Goal: Information Seeking & Learning: Learn about a topic

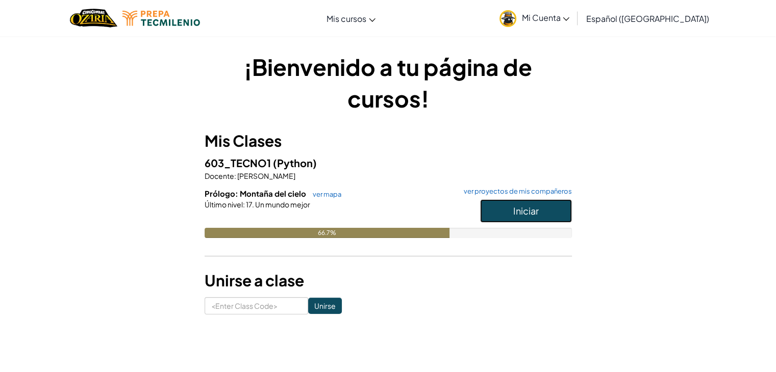
click at [506, 209] on button "Iniciar" at bounding box center [526, 211] width 92 height 23
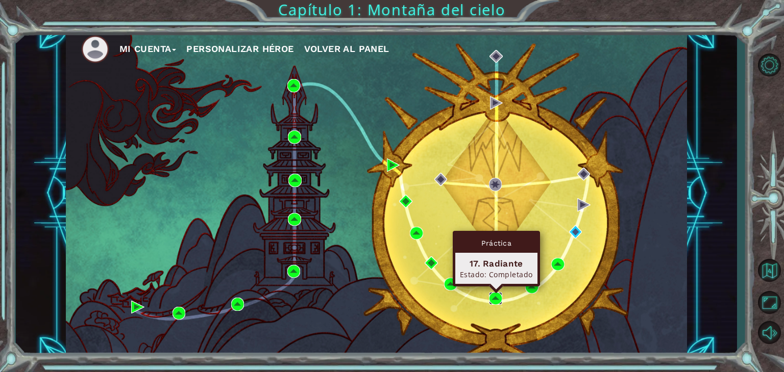
click at [494, 297] on img at bounding box center [495, 298] width 13 height 13
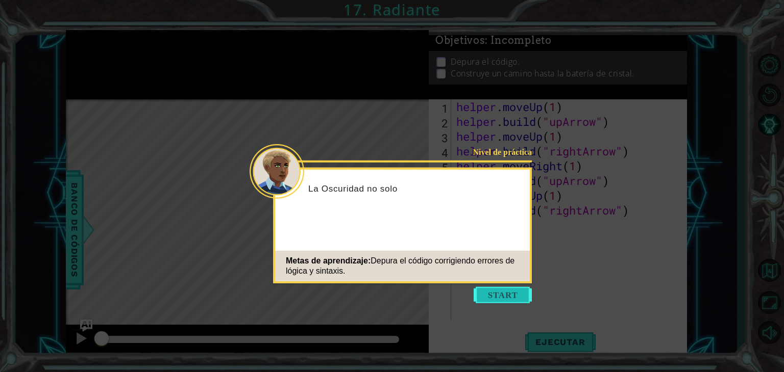
click at [500, 296] on button "Start" at bounding box center [502, 295] width 58 height 16
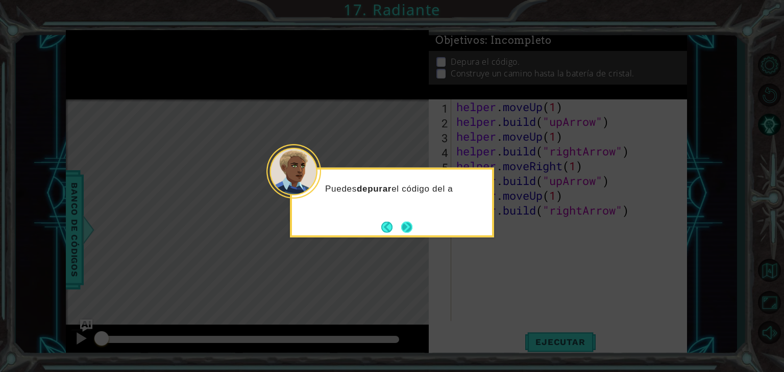
click at [406, 232] on button "Next" at bounding box center [406, 226] width 11 height 11
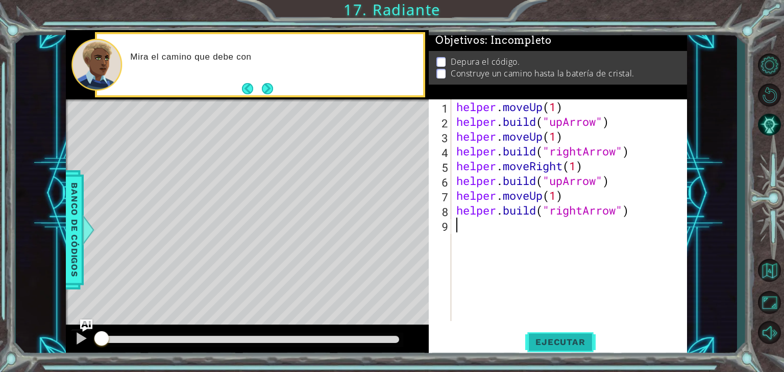
click at [536, 337] on span "Ejecutar" at bounding box center [560, 342] width 70 height 10
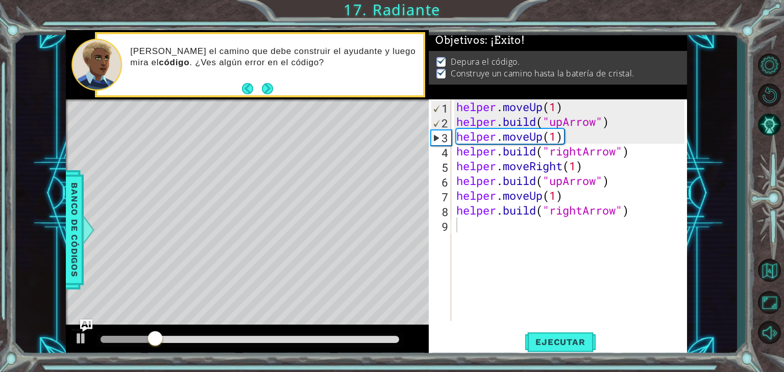
click at [365, 334] on div at bounding box center [249, 340] width 307 height 14
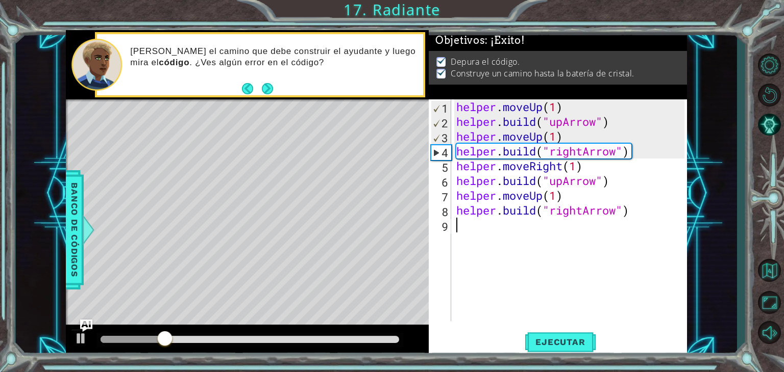
click at [370, 336] on div at bounding box center [250, 339] width 298 height 7
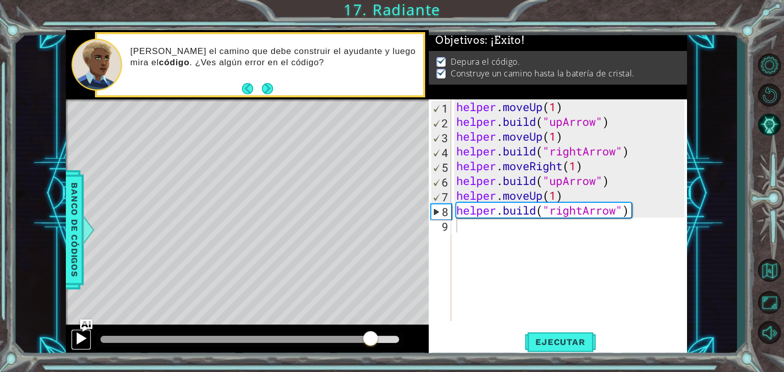
click at [80, 343] on div at bounding box center [80, 338] width 13 height 13
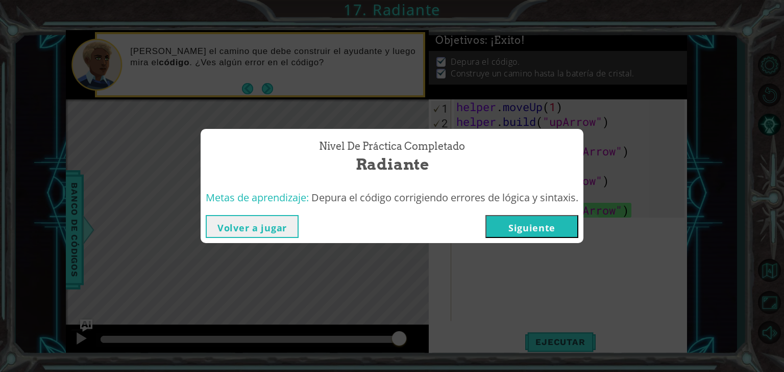
click at [532, 233] on button "Siguiente" at bounding box center [531, 226] width 93 height 23
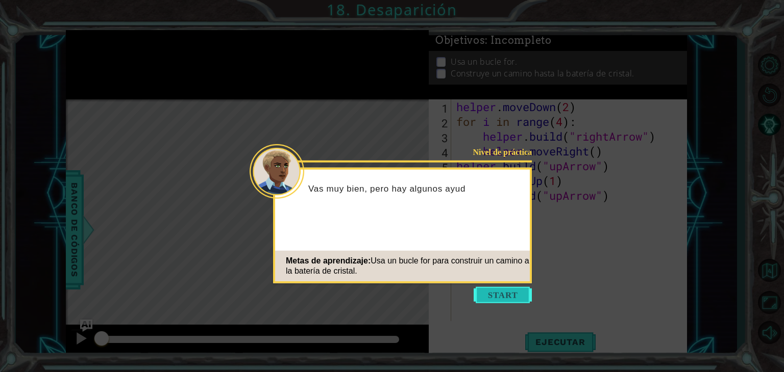
click at [507, 299] on button "Start" at bounding box center [502, 295] width 58 height 16
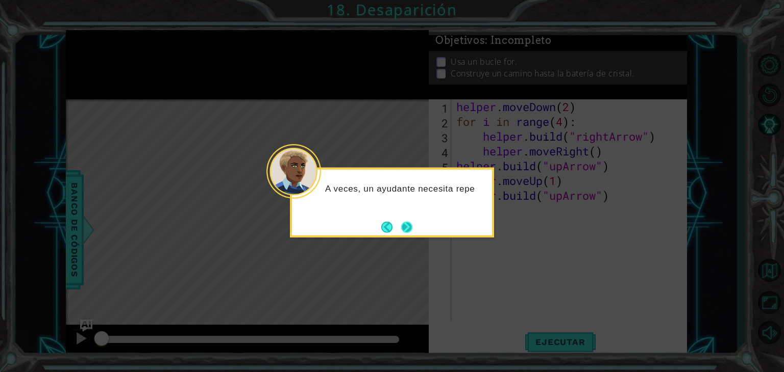
click at [412, 232] on button "Next" at bounding box center [406, 226] width 11 height 11
